Goal: Task Accomplishment & Management: Manage account settings

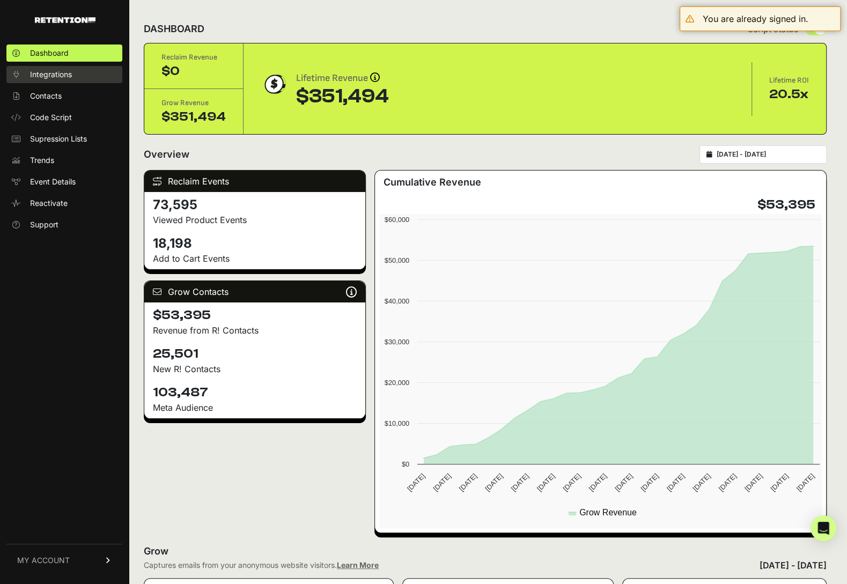
click at [54, 76] on span "Integrations" at bounding box center [51, 74] width 42 height 11
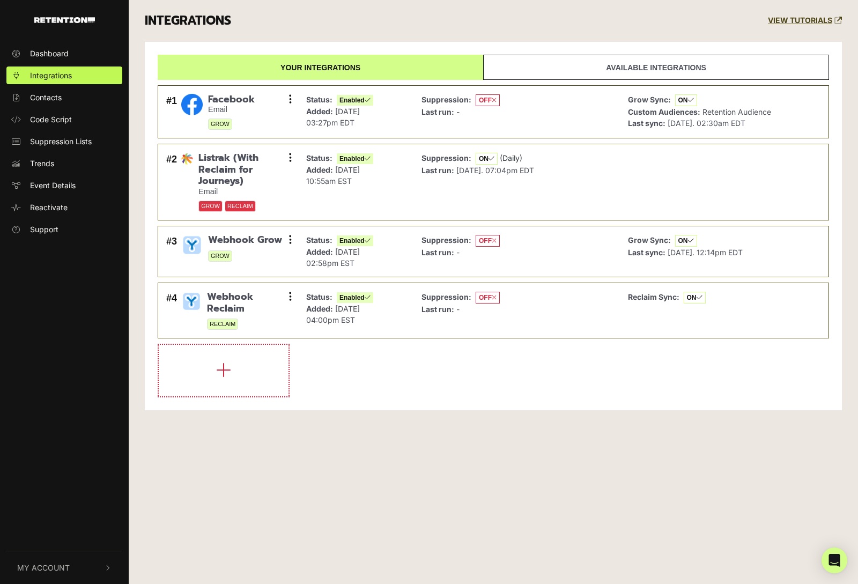
click at [634, 63] on link "Available integrations" at bounding box center [656, 67] width 346 height 25
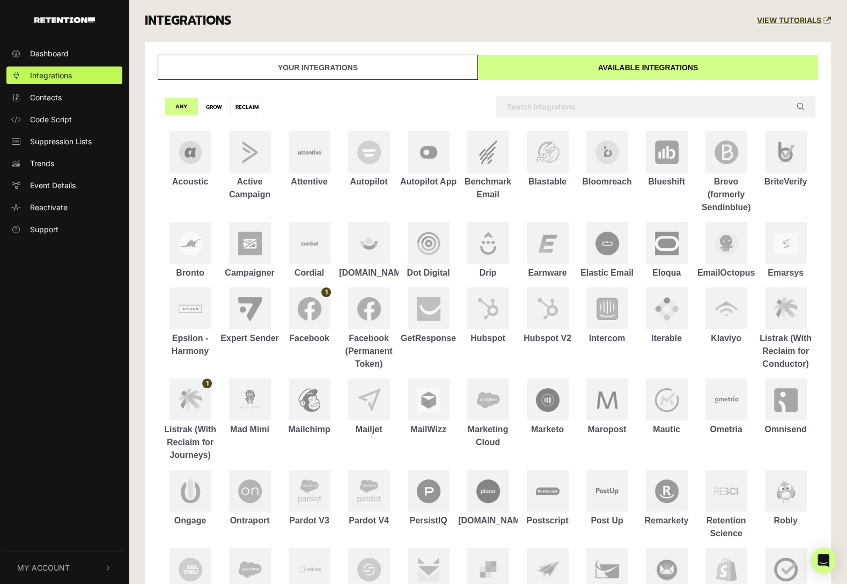
click at [379, 72] on link "Your integrations" at bounding box center [318, 67] width 320 height 25
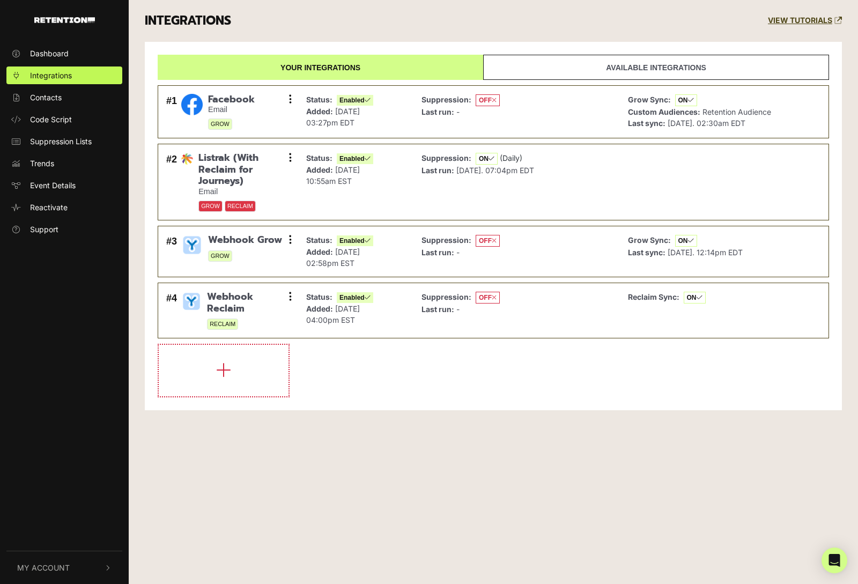
click at [573, 65] on link "Available integrations" at bounding box center [656, 67] width 346 height 25
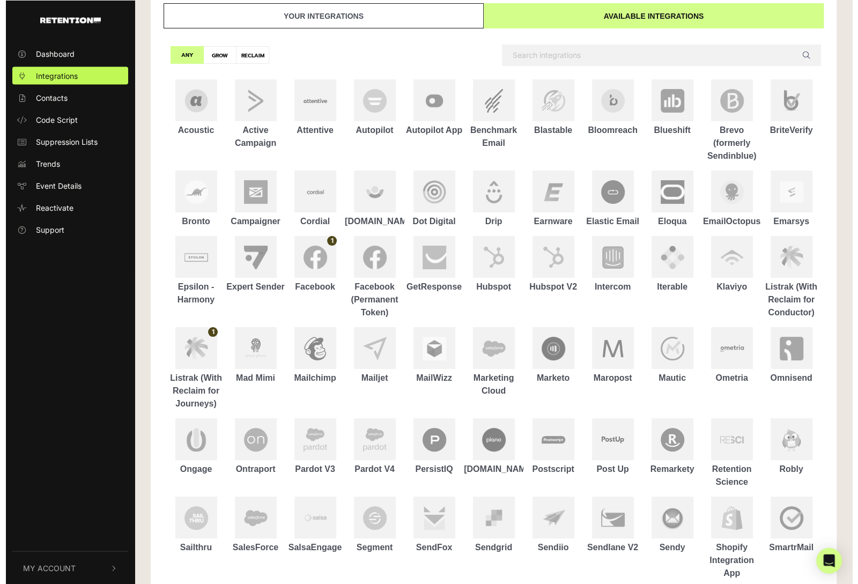
scroll to position [113, 0]
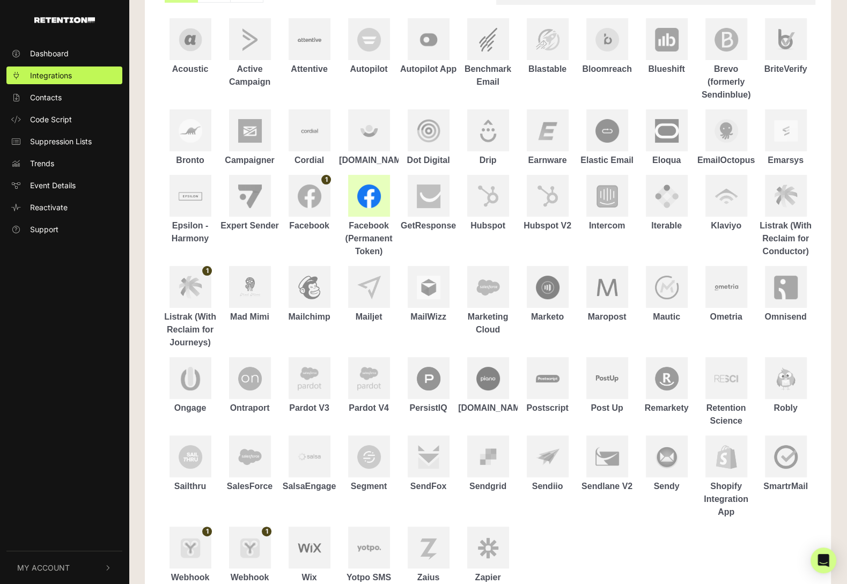
click at [369, 211] on div at bounding box center [369, 196] width 42 height 42
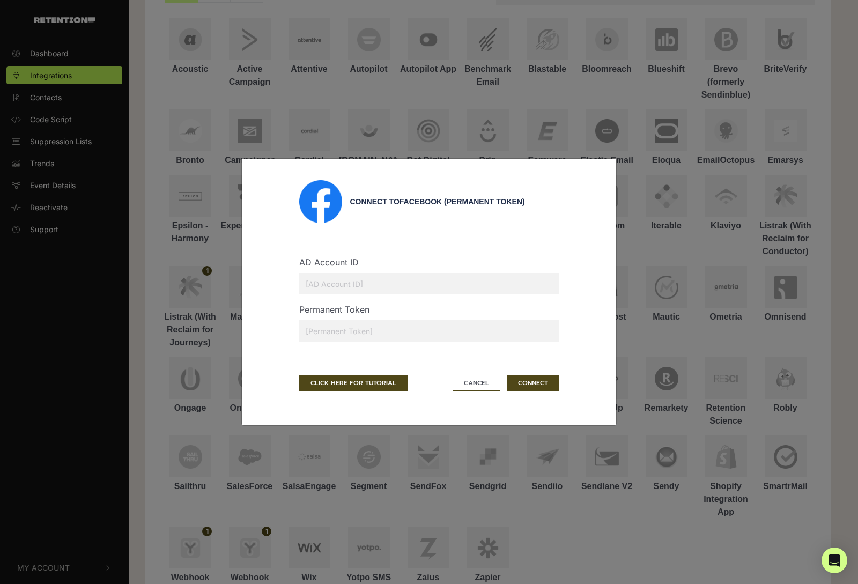
click at [335, 278] on input "text" at bounding box center [429, 283] width 260 height 21
type input "56593638"
click at [350, 326] on input "text" at bounding box center [429, 330] width 260 height 21
click at [421, 321] on input "text" at bounding box center [429, 330] width 260 height 21
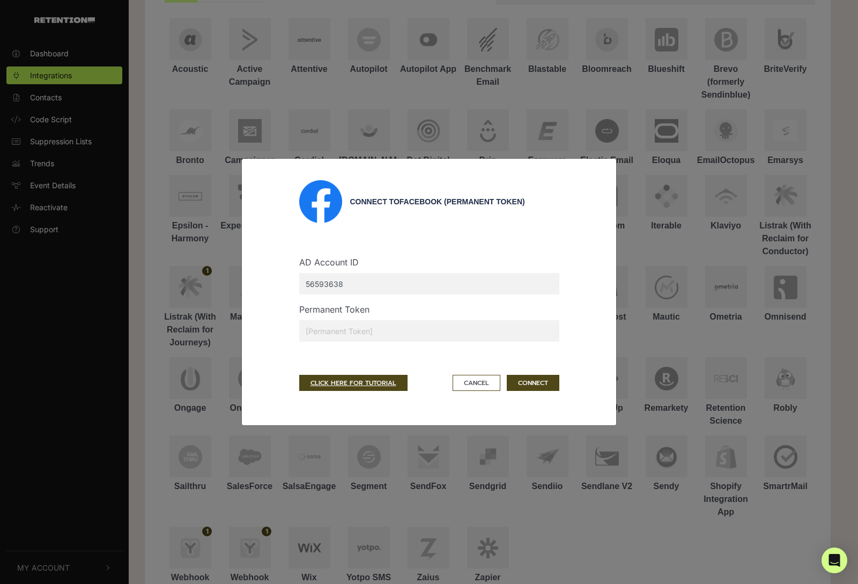
paste input "EAFeZAGDWOPjoBPPhBuvg4SXZCCO8A2gXhOw3avWsW2AbviHZB5V5aEasSvxsOsY3oQeNQgL3OU5Xu2…"
type input "EAFeZAGDWOPjoBPPhBuvg4SXZCCO8A2gXhOw3avWsW2AbviHZB5V5aEasSvxsOsY3oQeNQgL3OU5Xu2…"
click at [542, 381] on button "CONNECT" at bounding box center [533, 383] width 53 height 16
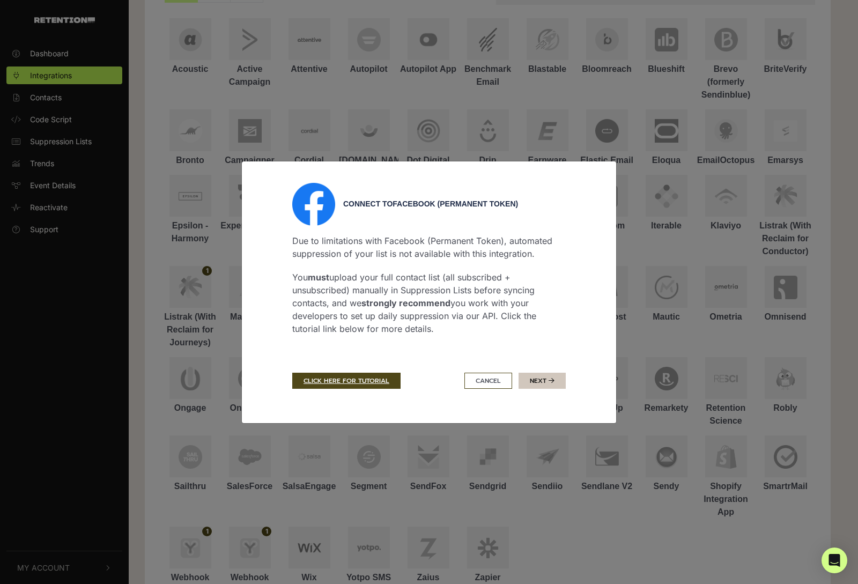
click at [544, 378] on button "Next" at bounding box center [542, 381] width 47 height 16
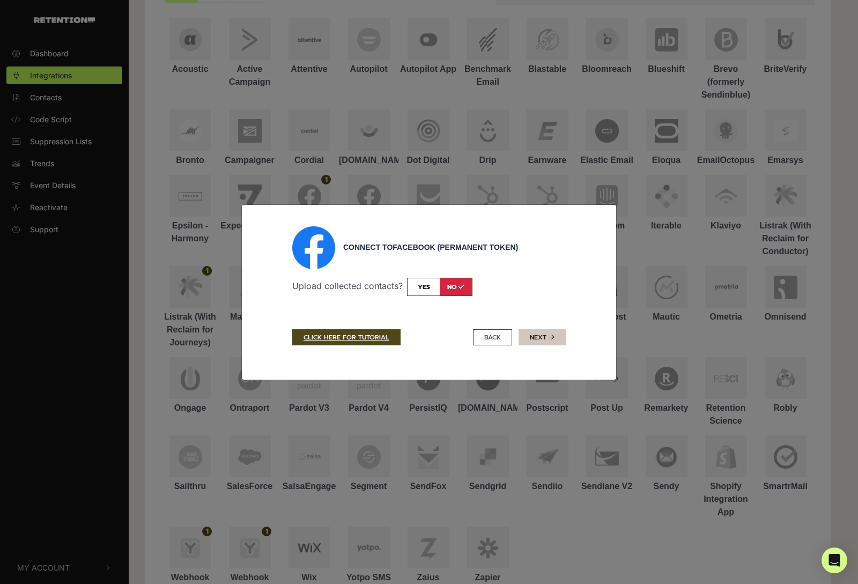
click at [552, 338] on icon "submit" at bounding box center [552, 337] width 6 height 6
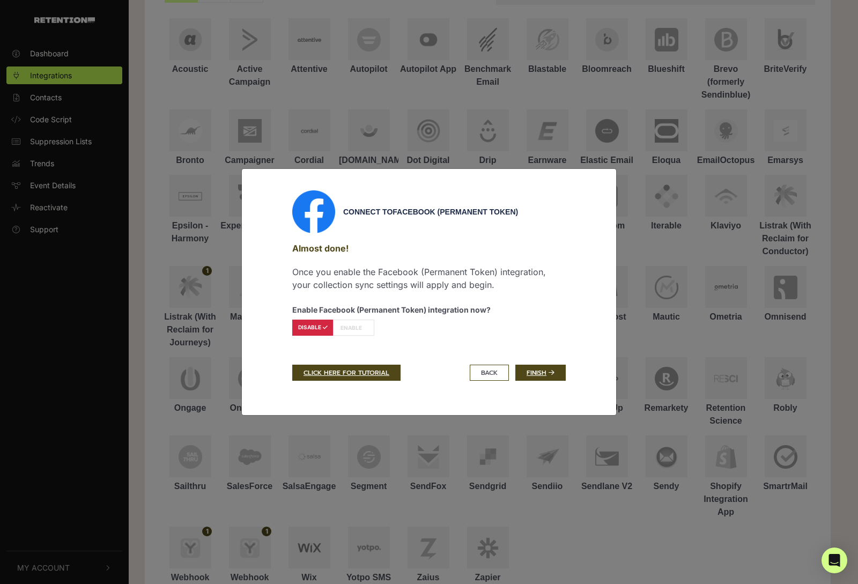
click at [346, 329] on label "ENABLE" at bounding box center [353, 328] width 41 height 16
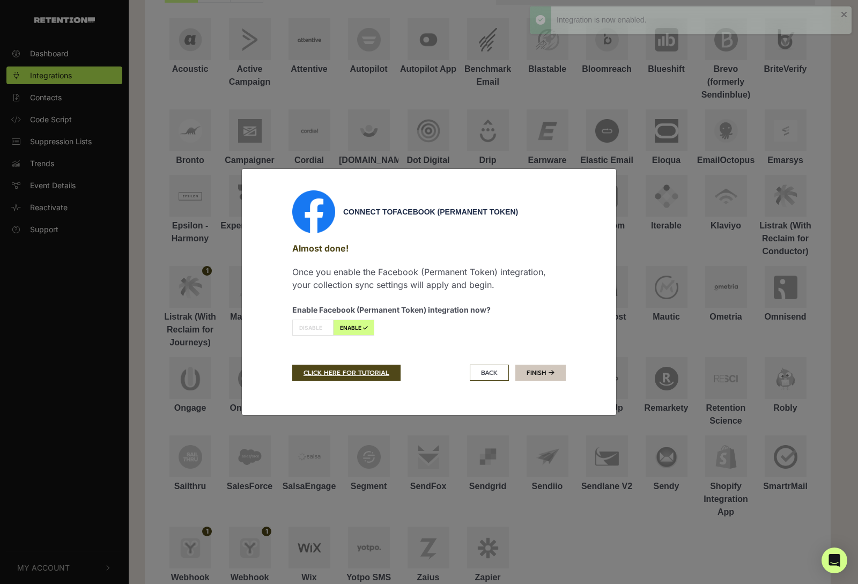
click at [541, 370] on link "Finish" at bounding box center [540, 373] width 50 height 16
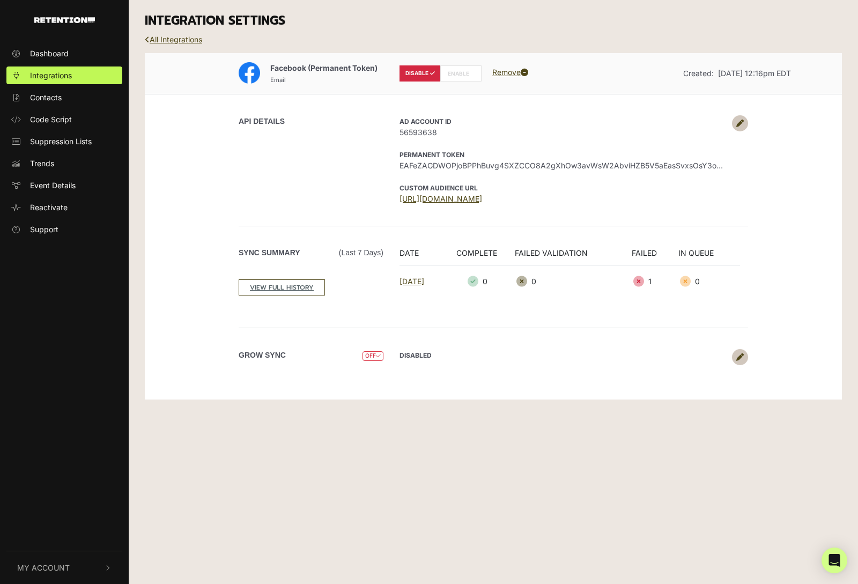
click at [463, 70] on label "ENABLE" at bounding box center [460, 73] width 41 height 16
radio input "false"
radio input "true"
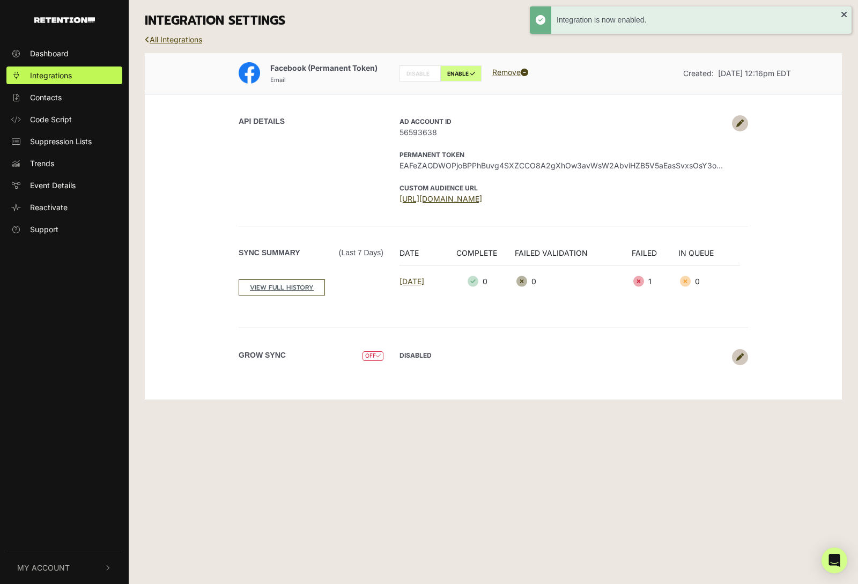
click at [172, 42] on link "All Integrations" at bounding box center [173, 39] width 57 height 9
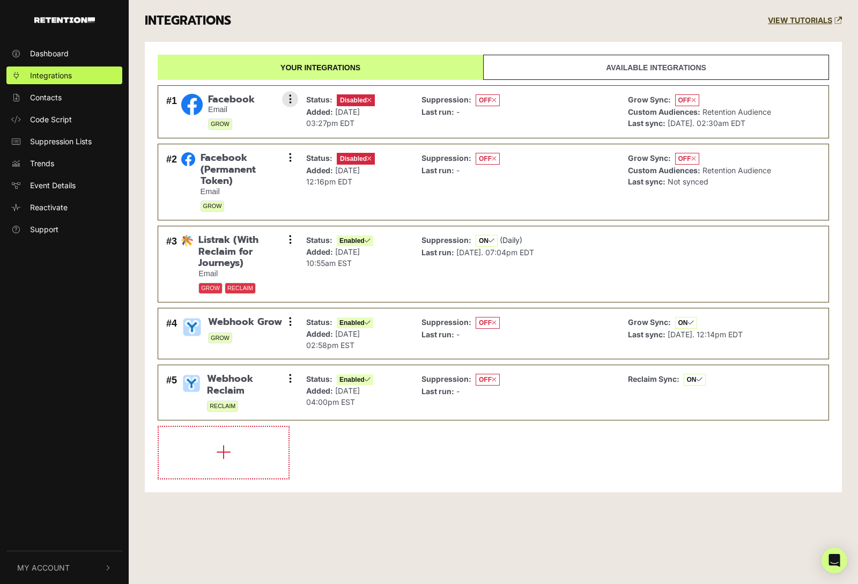
click at [405, 124] on div "Status: Disabled Added: Aug 13, 2025 03:27pm EDT" at bounding box center [356, 112] width 110 height 42
click at [282, 102] on button at bounding box center [290, 99] width 16 height 16
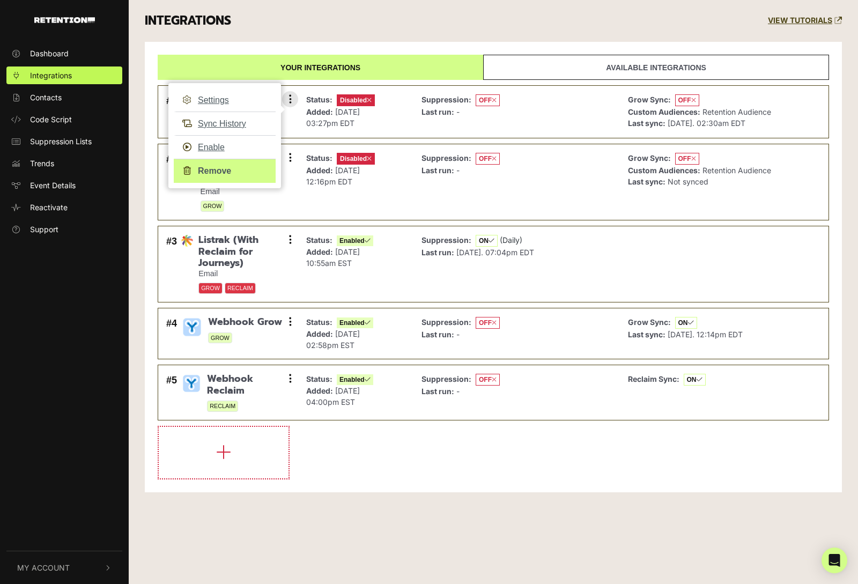
click at [212, 171] on link "Remove" at bounding box center [225, 171] width 102 height 24
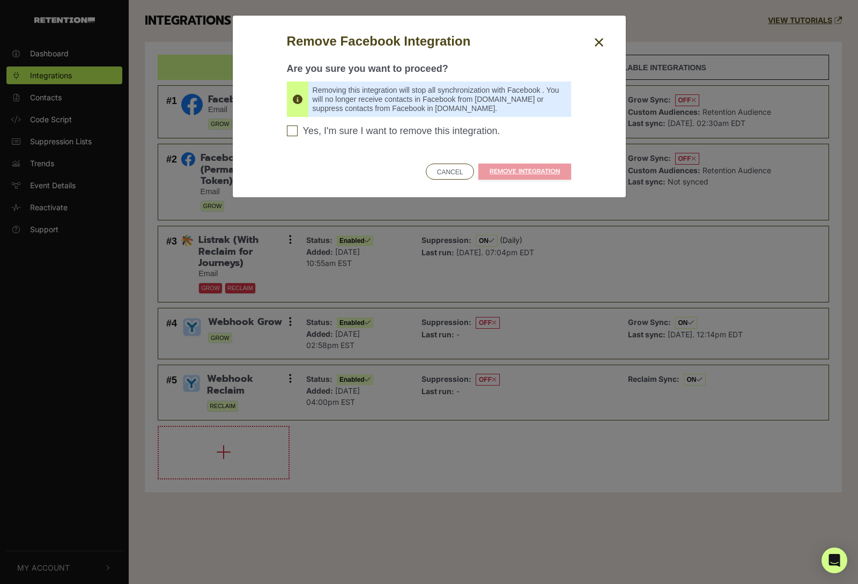
click at [454, 136] on span "Yes, I'm sure I want to remove this integration." at bounding box center [401, 131] width 197 height 12
click at [298, 136] on input "Yes, I'm sure I want to remove this integration. Please confirm to continue" at bounding box center [292, 130] width 11 height 11
checkbox input "true"
click at [498, 174] on link "REMOVE INTEGRATION" at bounding box center [524, 172] width 93 height 16
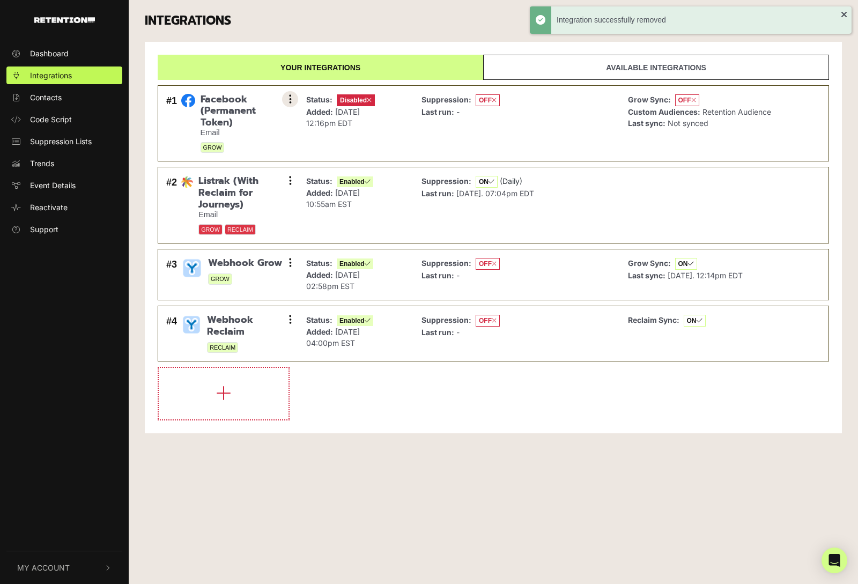
click at [292, 102] on button at bounding box center [290, 99] width 16 height 16
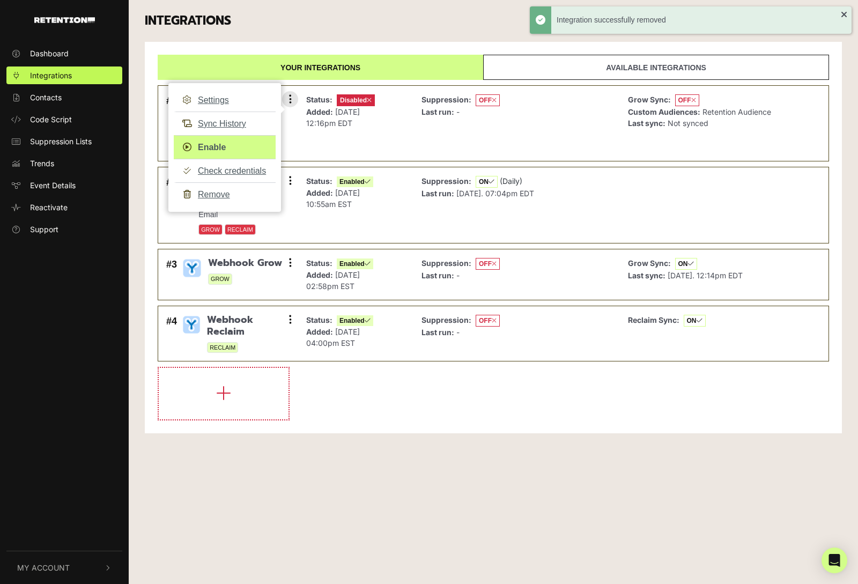
click at [217, 147] on link "Enable" at bounding box center [225, 147] width 102 height 24
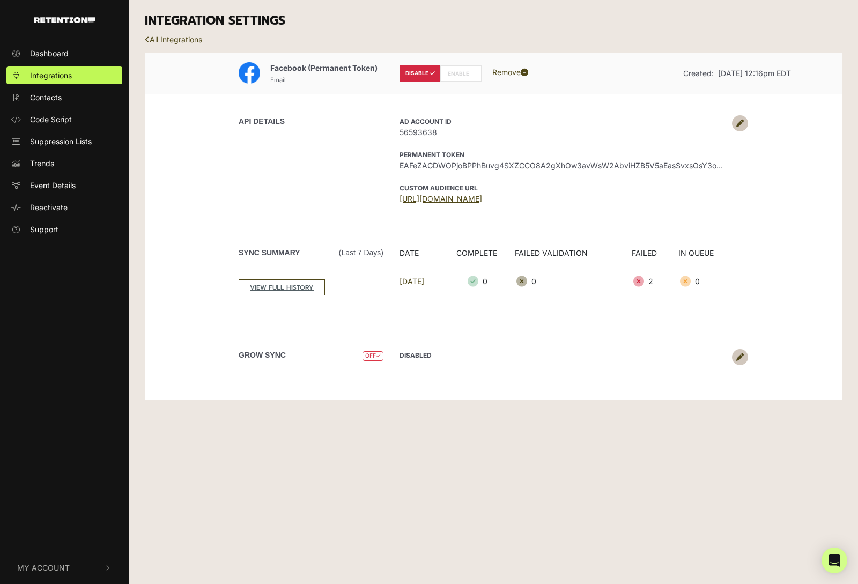
click at [455, 66] on label "ENABLE" at bounding box center [460, 73] width 41 height 16
radio input "false"
radio input "true"
click at [195, 42] on link "All Integrations" at bounding box center [173, 39] width 57 height 9
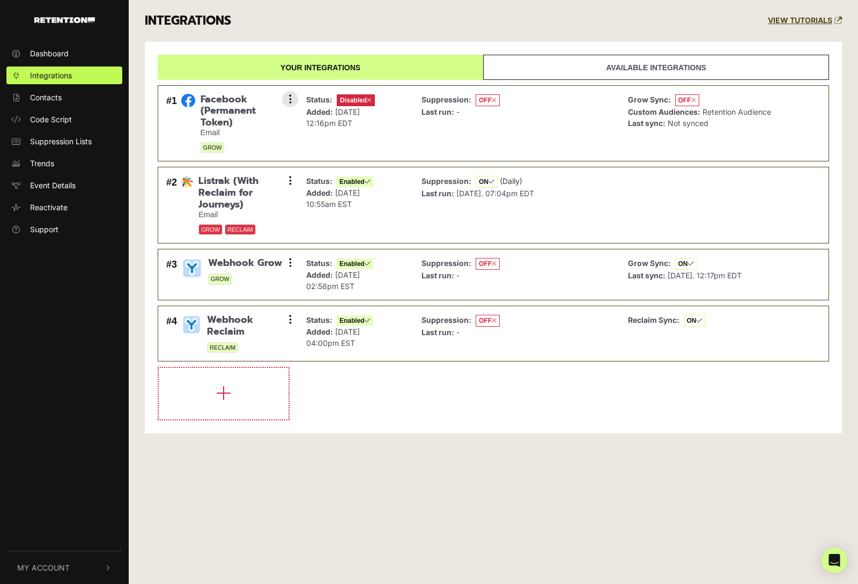
click at [387, 147] on div "Status: Disabled Added: [DATE] 12:16pm EDT" at bounding box center [356, 123] width 110 height 65
click at [294, 104] on button at bounding box center [290, 99] width 16 height 16
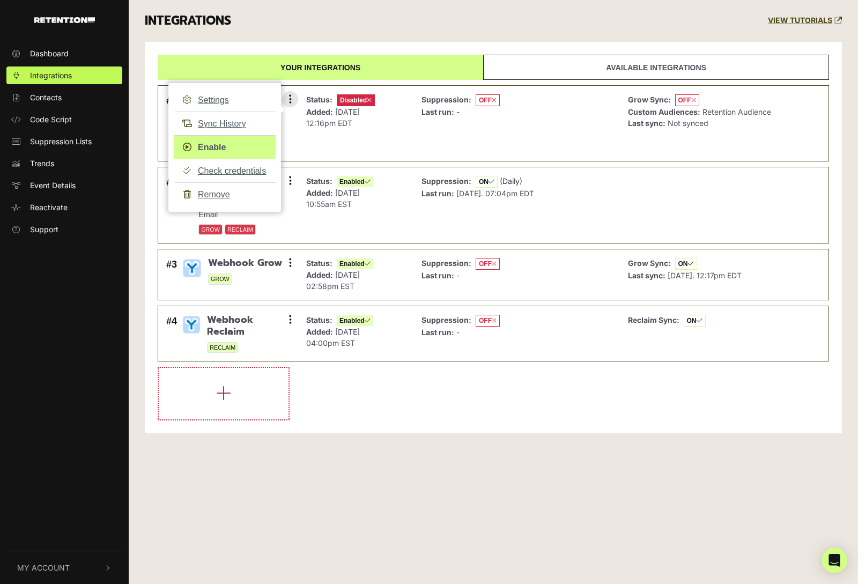
click at [225, 141] on link "Enable" at bounding box center [225, 147] width 102 height 24
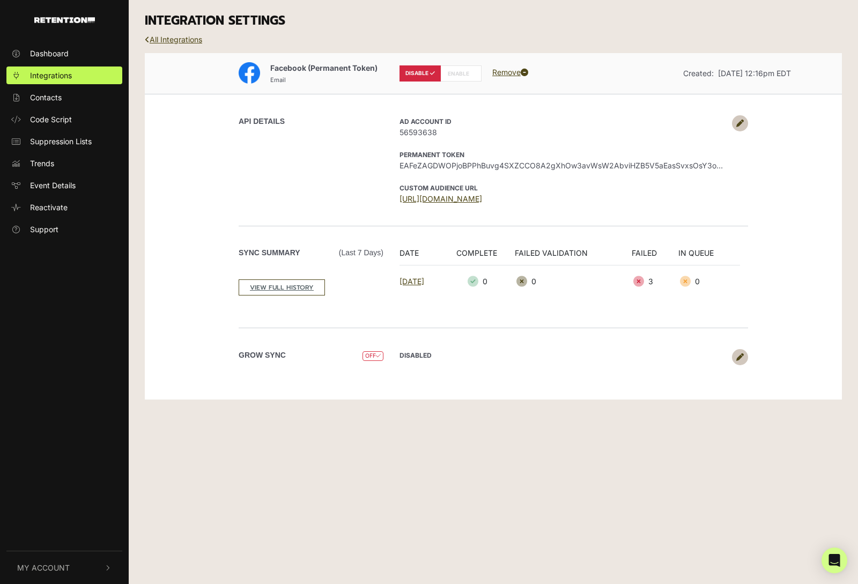
click at [567, 483] on div "Dashboard Integrations Contacts Code Script Suppression Lists Trends Event Deta…" at bounding box center [429, 292] width 858 height 584
click at [472, 69] on label "ENABLE" at bounding box center [460, 73] width 41 height 16
radio input "false"
radio input "true"
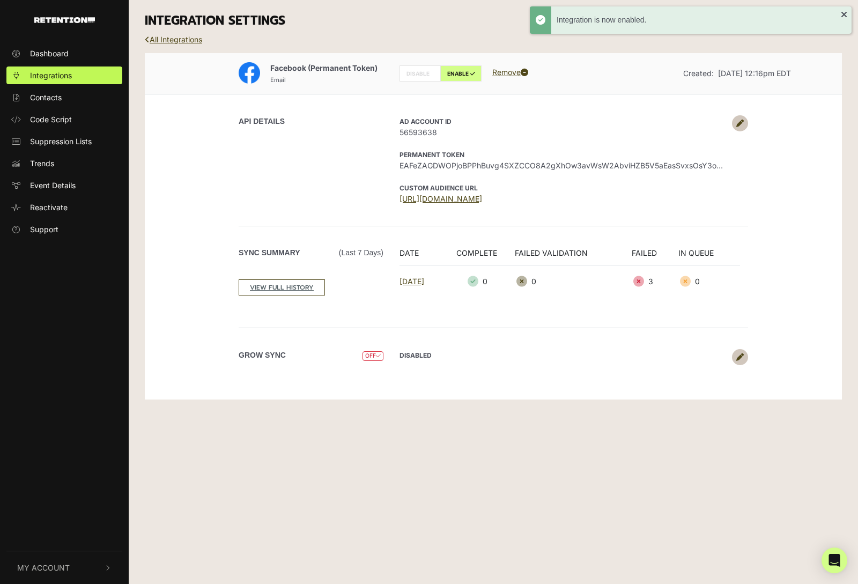
click at [184, 34] on div "INTEGRATION SETTINGS" at bounding box center [493, 21] width 713 height 42
click at [189, 45] on div "All Integrations" at bounding box center [493, 47] width 713 height 11
click at [190, 40] on link "All Integrations" at bounding box center [173, 39] width 57 height 9
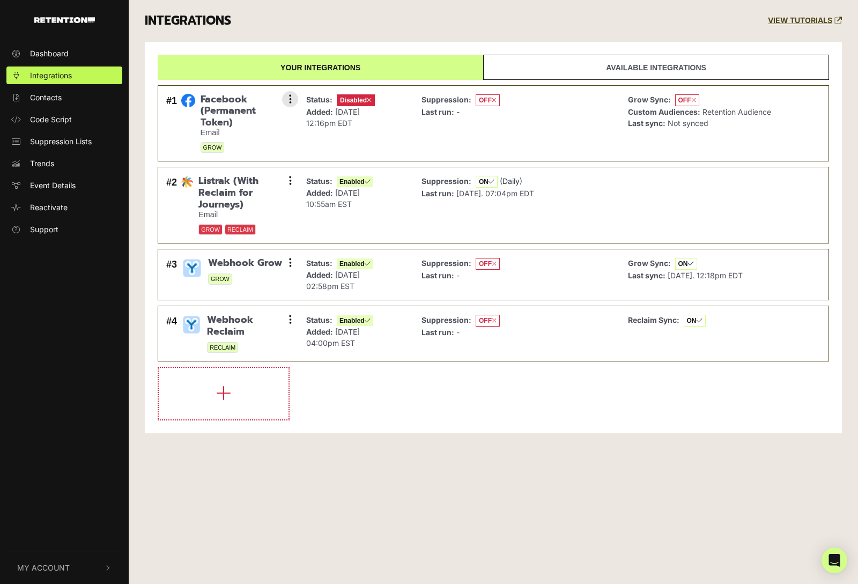
click at [273, 99] on span "Facebook (Permanent Token)" at bounding box center [246, 111] width 90 height 35
click at [297, 97] on button at bounding box center [290, 99] width 16 height 16
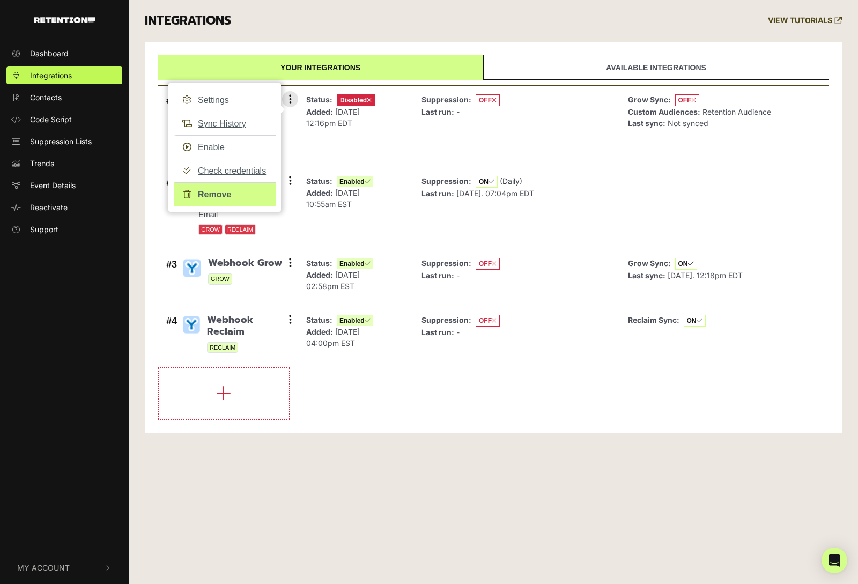
click at [220, 199] on link "Remove" at bounding box center [225, 194] width 102 height 24
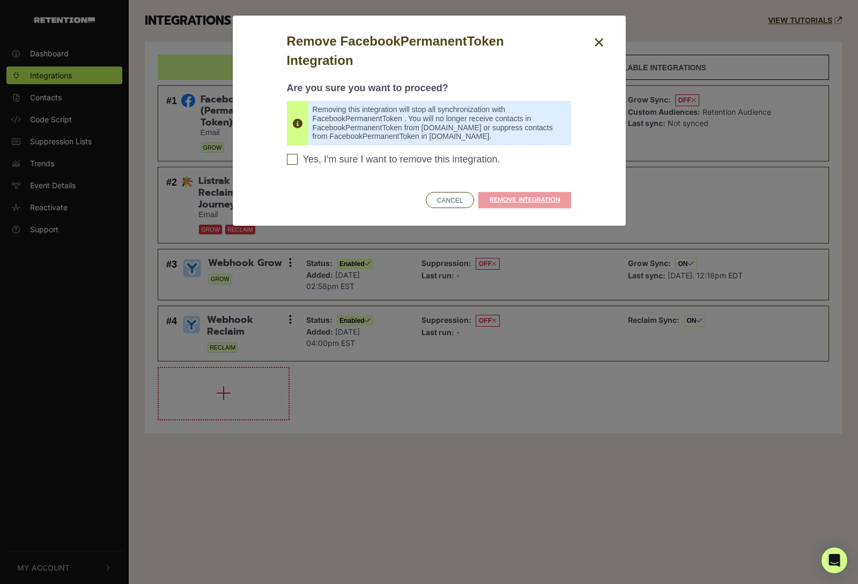
click at [450, 161] on span "Yes, I'm sure I want to remove this integration." at bounding box center [401, 160] width 197 height 12
click at [298, 161] on input "Yes, I'm sure I want to remove this integration. Please confirm to continue" at bounding box center [292, 159] width 11 height 11
checkbox input "true"
click at [528, 202] on link "REMOVE INTEGRATION" at bounding box center [524, 200] width 93 height 16
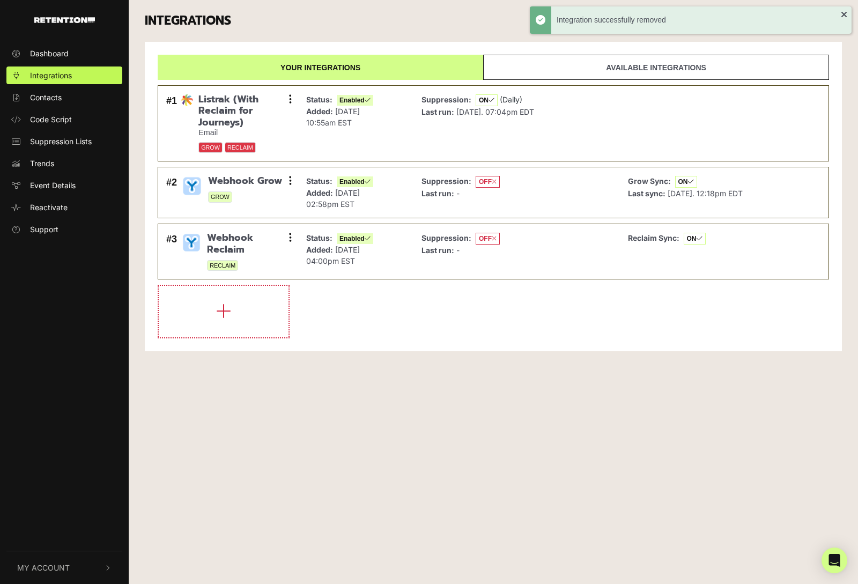
click at [323, 70] on link "Your integrations" at bounding box center [320, 67] width 325 height 25
click at [601, 67] on link "Available integrations" at bounding box center [656, 67] width 346 height 25
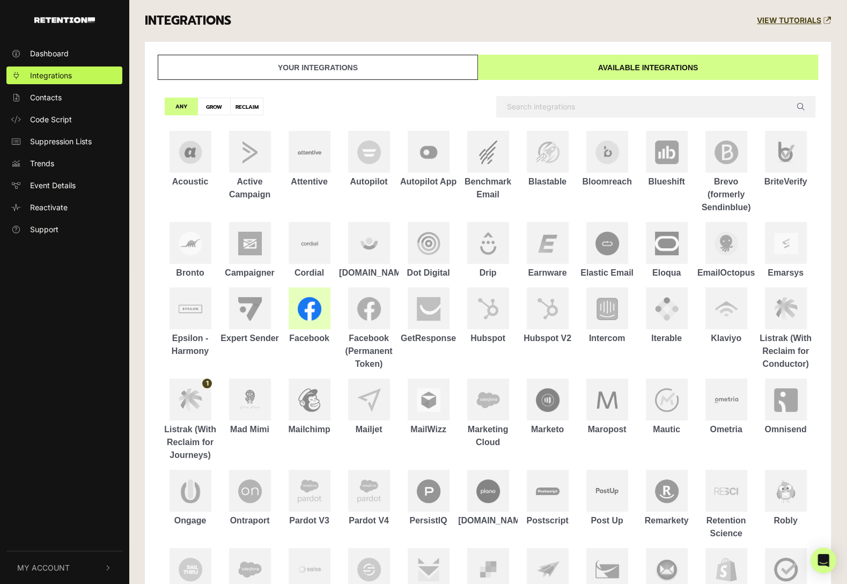
click at [308, 319] on img at bounding box center [310, 309] width 24 height 24
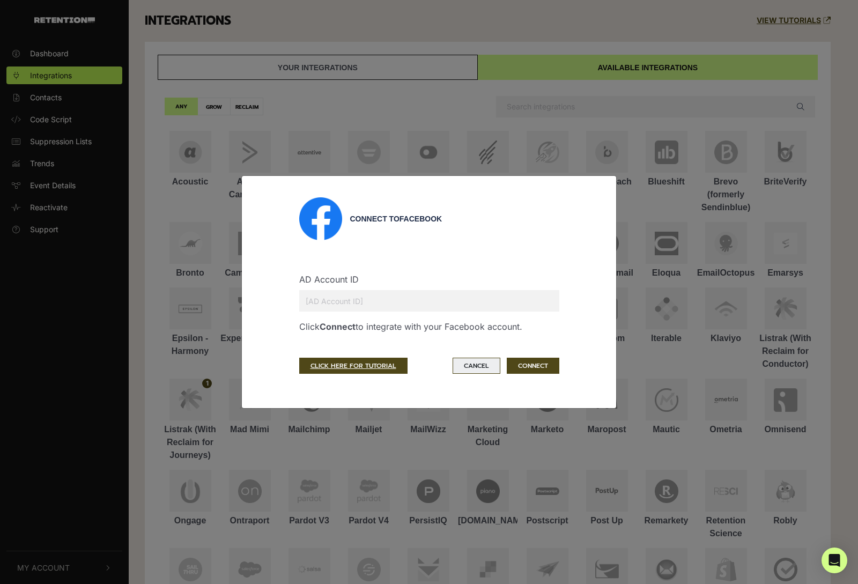
click at [477, 361] on button "Cancel" at bounding box center [477, 366] width 48 height 16
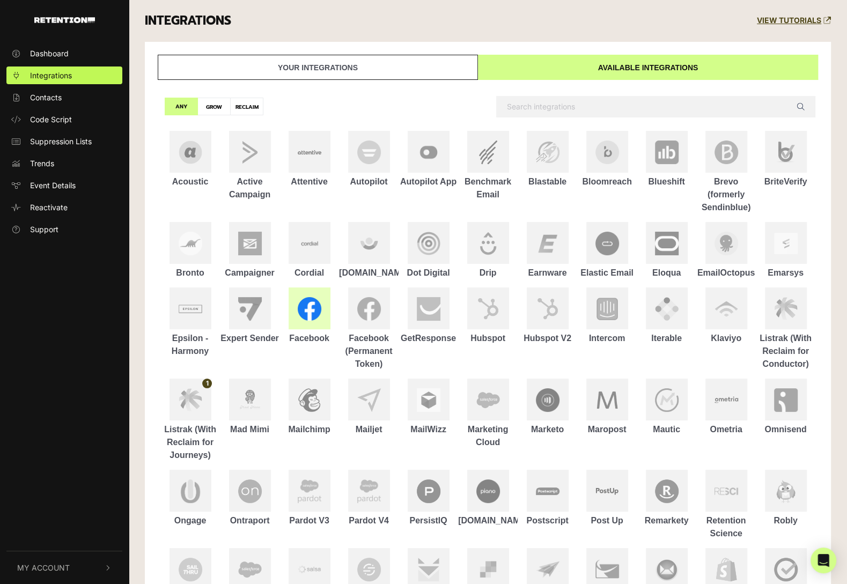
click at [308, 305] on img at bounding box center [310, 309] width 24 height 24
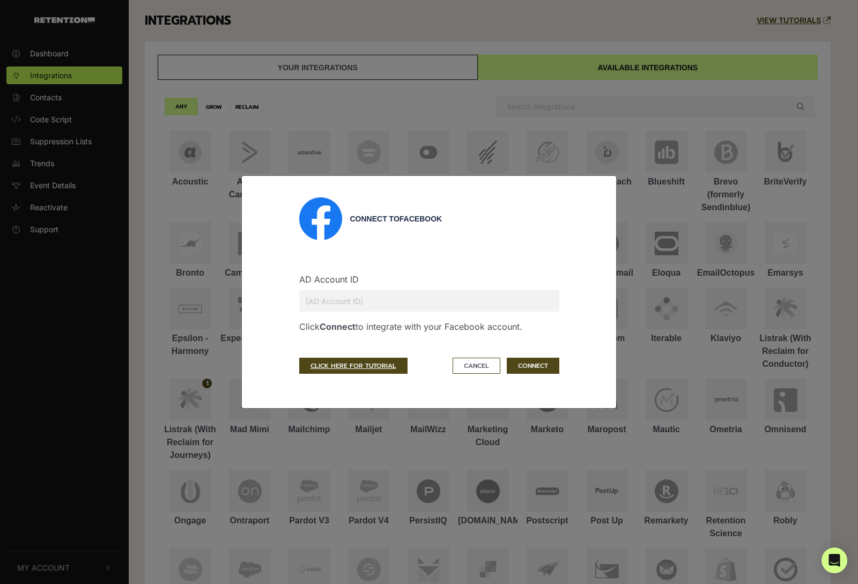
click at [359, 295] on input "text" at bounding box center [429, 300] width 260 height 21
type input "56593638"
click at [520, 365] on button "CONNECT" at bounding box center [533, 366] width 53 height 16
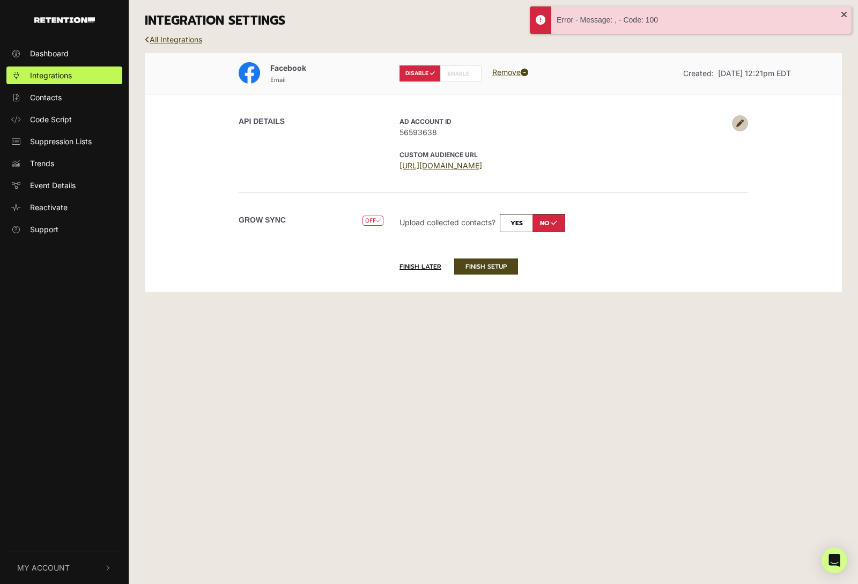
click at [455, 74] on label "ENABLE" at bounding box center [460, 73] width 41 height 16
radio input "false"
radio input "true"
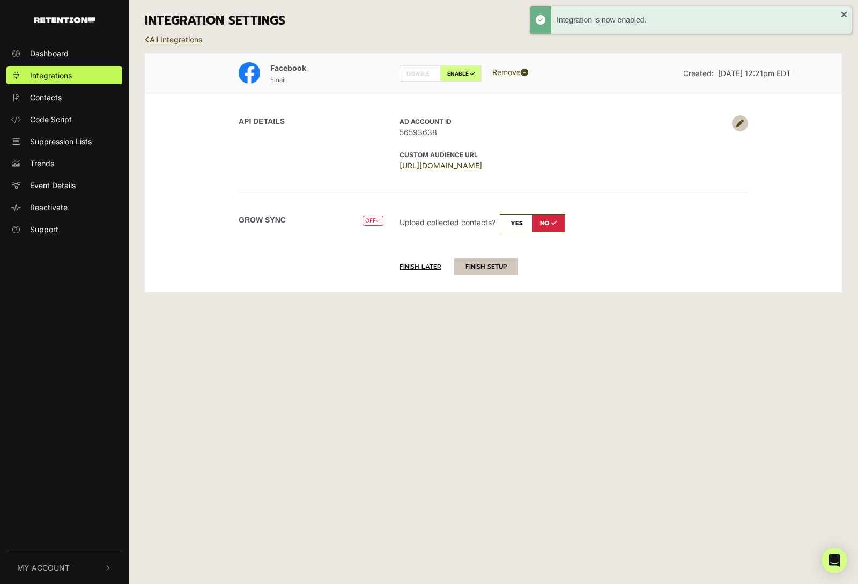
click at [493, 267] on button "FINISH SETUP" at bounding box center [486, 266] width 64 height 16
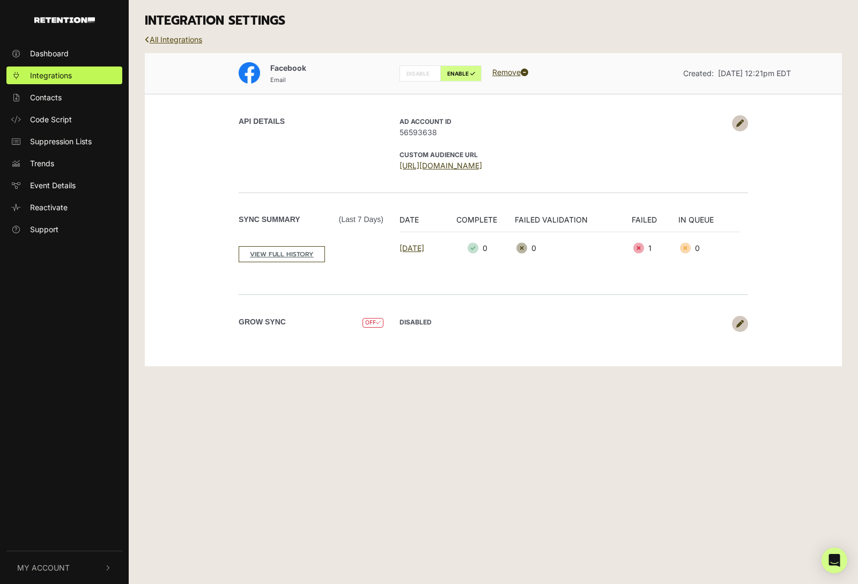
click at [197, 38] on link "All Integrations" at bounding box center [173, 39] width 57 height 9
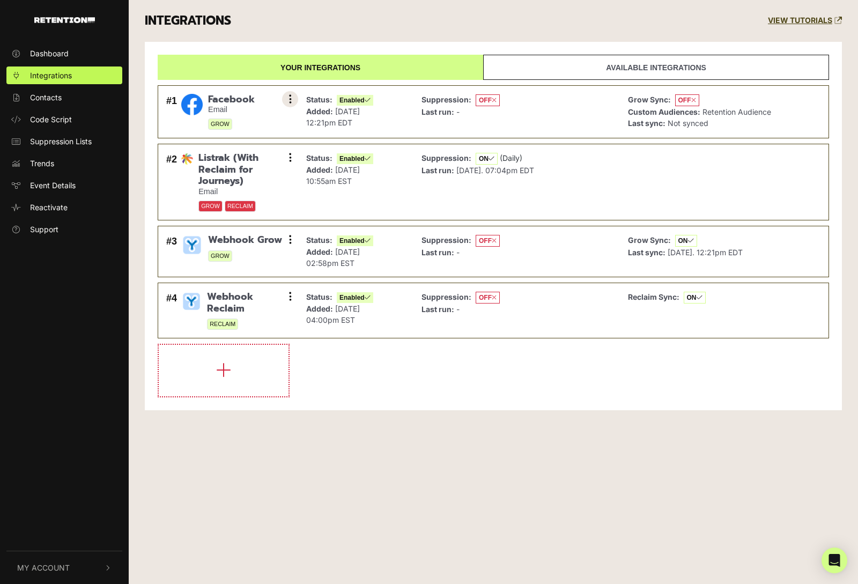
click at [289, 96] on icon at bounding box center [290, 99] width 3 height 11
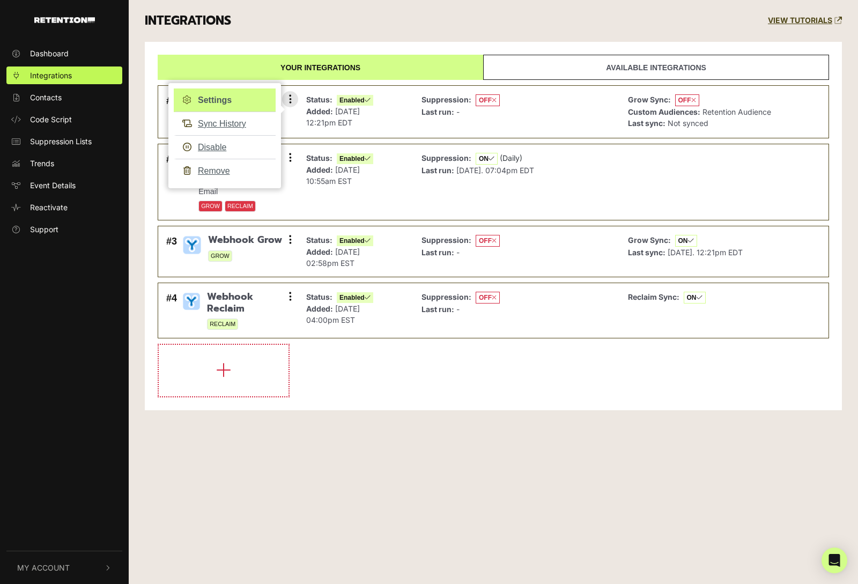
click at [238, 110] on link "Settings" at bounding box center [225, 100] width 102 height 24
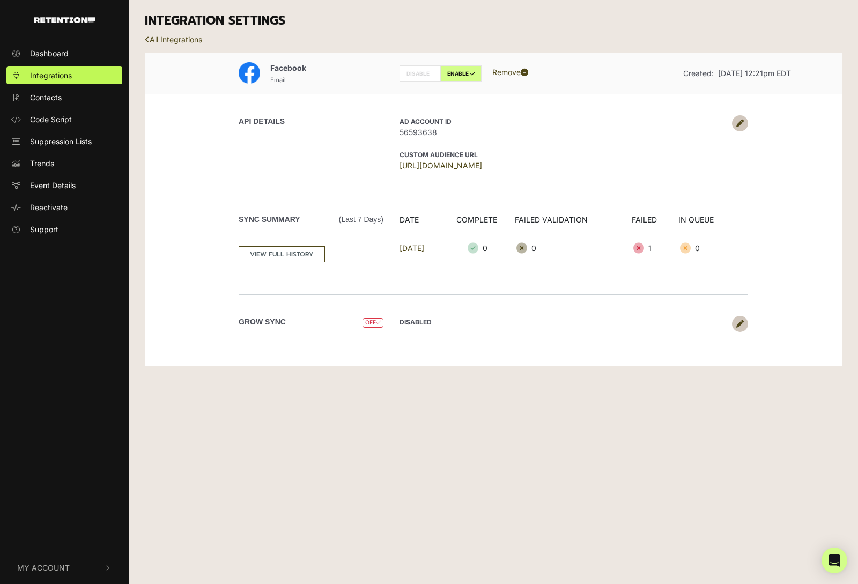
click at [369, 319] on span "OFF" at bounding box center [372, 323] width 21 height 10
click at [414, 324] on strong "DISABLED" at bounding box center [415, 322] width 32 height 8
click at [736, 329] on link at bounding box center [740, 324] width 16 height 16
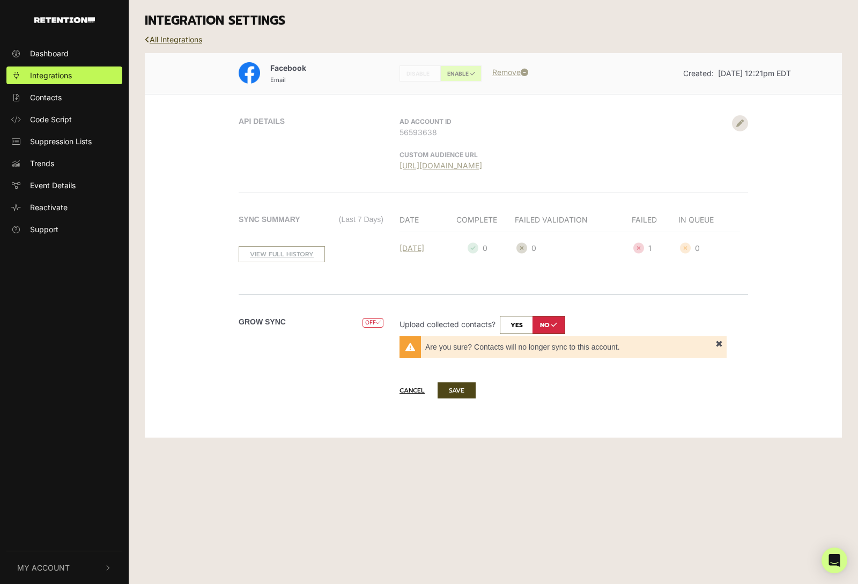
click at [509, 321] on input "checkbox" at bounding box center [532, 325] width 65 height 18
checkbox input "true"
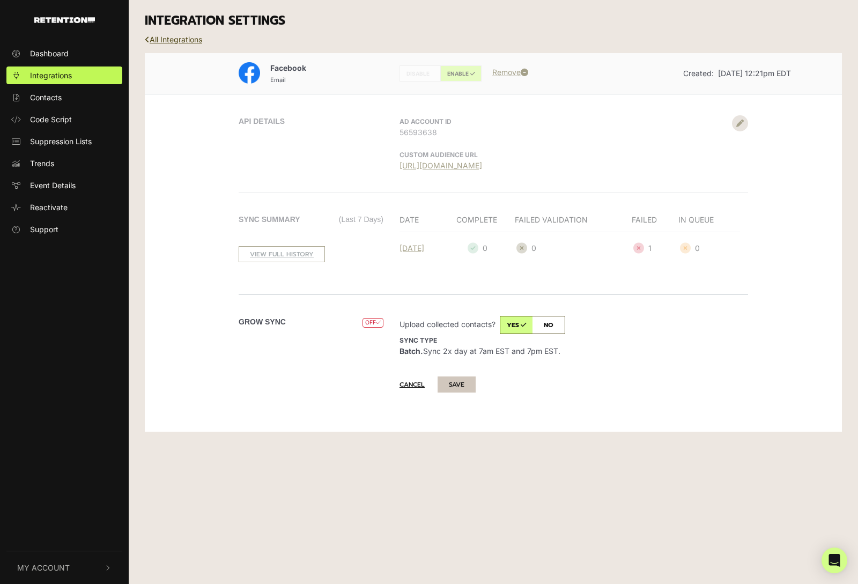
click at [459, 390] on button "SAVE" at bounding box center [457, 384] width 38 height 16
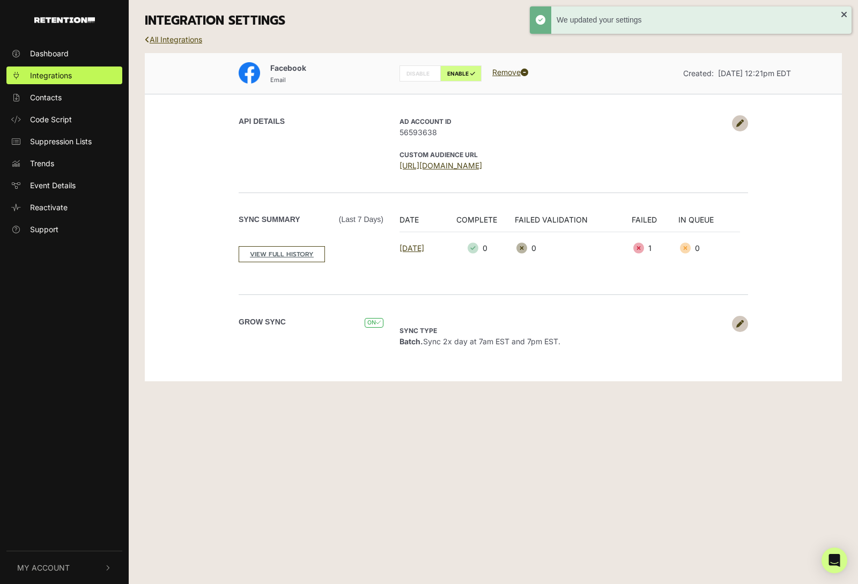
click at [169, 41] on link "All Integrations" at bounding box center [173, 39] width 57 height 9
